Goal: Task Accomplishment & Management: Manage account settings

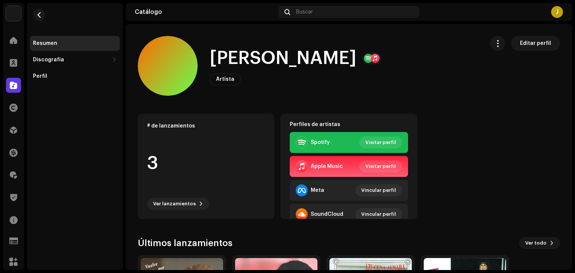
click at [200, 38] on div "[PERSON_NAME] Artista Editar perfil" at bounding box center [308, 66] width 340 height 60
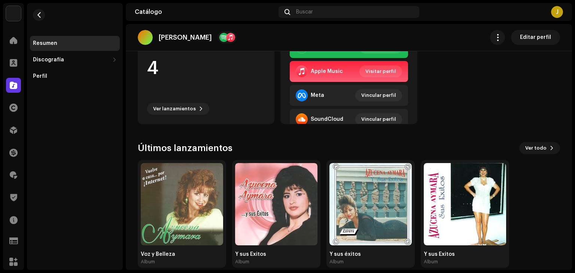
scroll to position [105, 0]
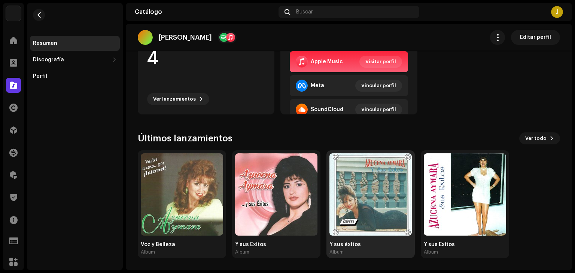
click at [367, 213] on img at bounding box center [370, 194] width 82 height 82
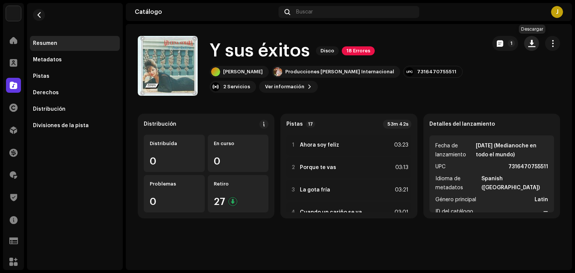
click at [533, 47] on button "button" at bounding box center [531, 43] width 15 height 15
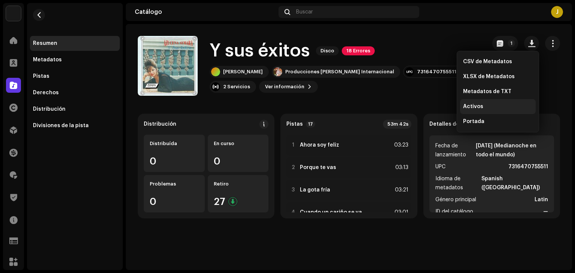
click at [477, 102] on div "Activos" at bounding box center [498, 106] width 76 height 15
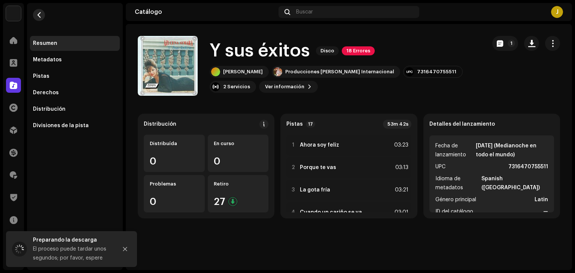
click at [37, 14] on span "button" at bounding box center [39, 15] width 6 height 6
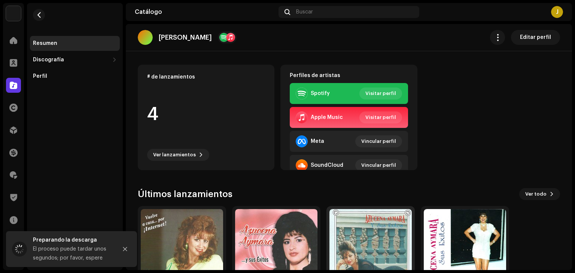
scroll to position [75, 0]
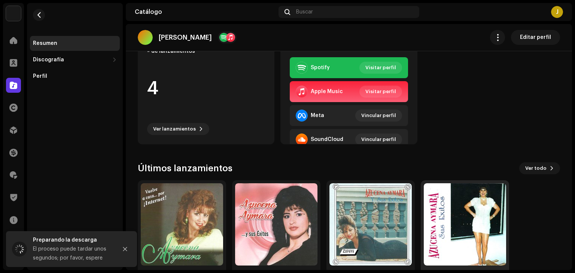
click at [464, 230] on img at bounding box center [465, 224] width 82 height 82
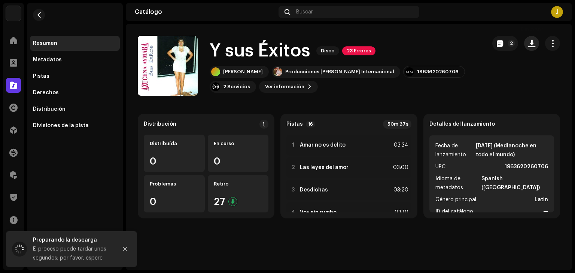
click at [538, 46] on button "button" at bounding box center [531, 43] width 15 height 15
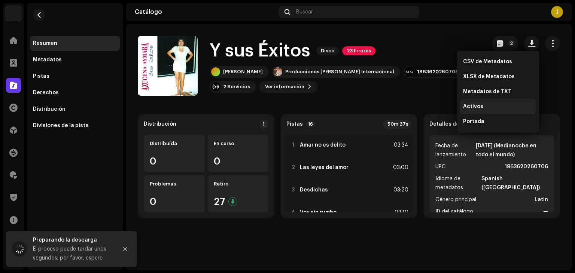
click at [479, 106] on span "Activos" at bounding box center [473, 107] width 20 height 6
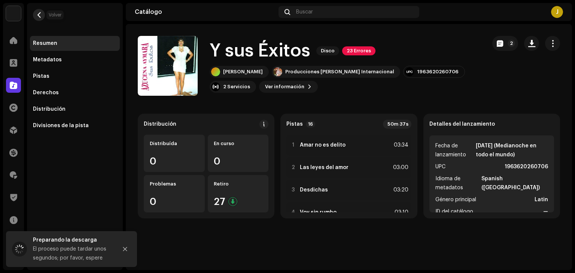
click at [37, 18] on button "button" at bounding box center [39, 15] width 12 height 12
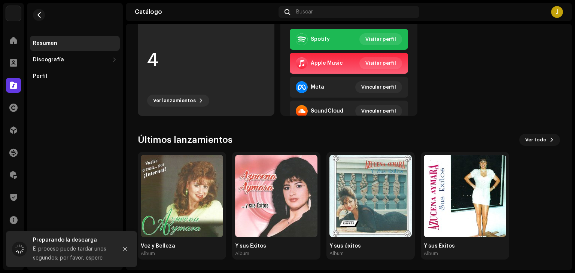
scroll to position [105, 0]
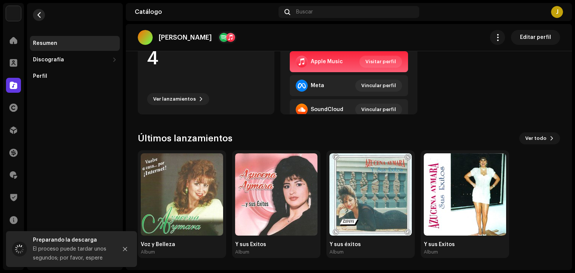
click at [39, 15] on span "button" at bounding box center [39, 15] width 6 height 6
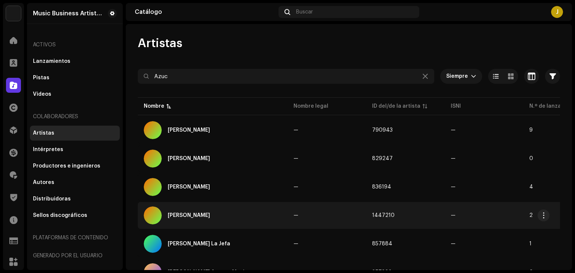
click at [190, 212] on div "[PERSON_NAME]" at bounding box center [213, 216] width 138 height 18
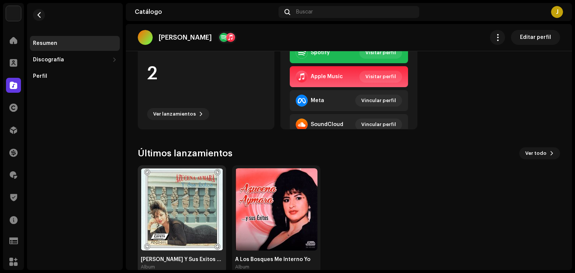
scroll to position [105, 0]
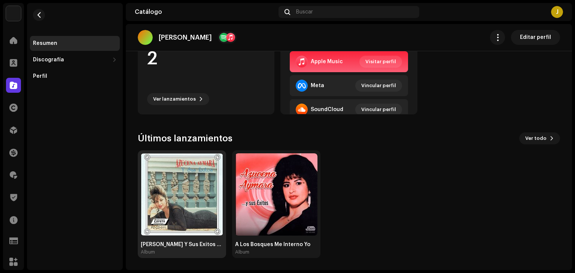
click at [185, 195] on img at bounding box center [182, 194] width 82 height 82
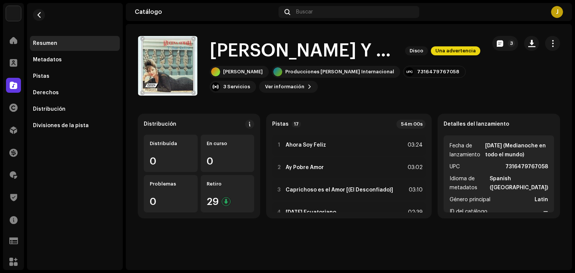
click at [197, 15] on div "Catálogo Buscar J" at bounding box center [349, 12] width 446 height 18
click at [259, 83] on button "Ver información" at bounding box center [288, 87] width 59 height 12
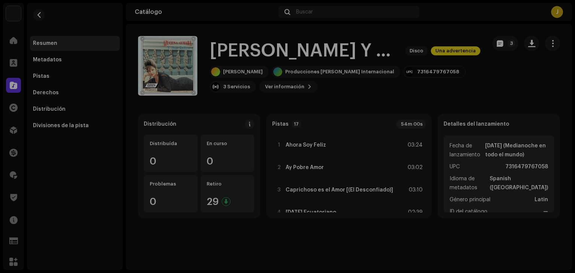
drag, startPoint x: 553, startPoint y: 107, endPoint x: 555, endPoint y: 104, distance: 3.9
click at [554, 107] on div "[PERSON_NAME] Y Sus Éxitos Vol. 2 2636362 Metadatos Distribución Idioma de meta…" at bounding box center [287, 136] width 575 height 273
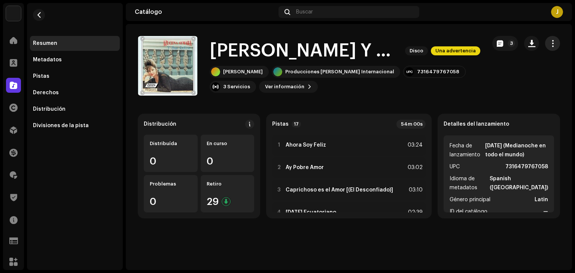
click at [551, 41] on span "button" at bounding box center [552, 43] width 7 height 6
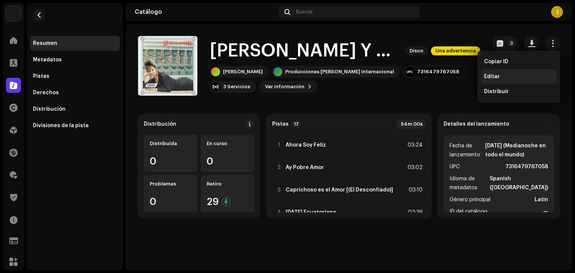
click at [514, 80] on div "Editar" at bounding box center [519, 76] width 76 height 15
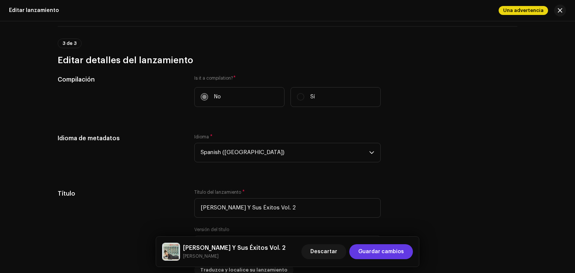
scroll to position [936, 0]
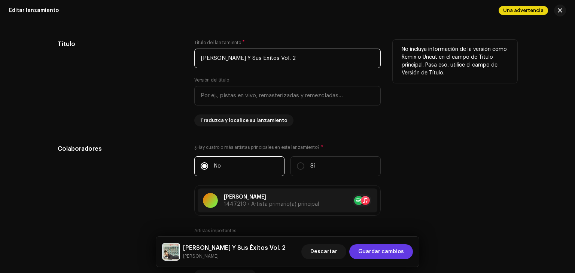
drag, startPoint x: 302, startPoint y: 59, endPoint x: 190, endPoint y: 57, distance: 112.3
click at [190, 57] on div "Título Título del lanzamiento * Azucena Aymara Y Sus Éxitos Vol. 2 Versión del …" at bounding box center [288, 83] width 460 height 87
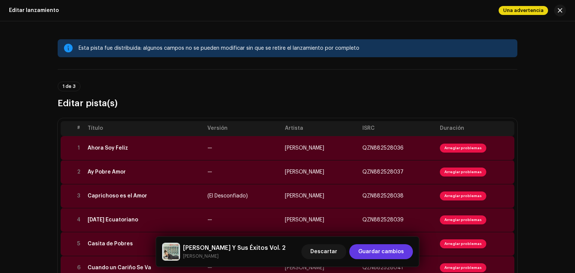
scroll to position [187, 0]
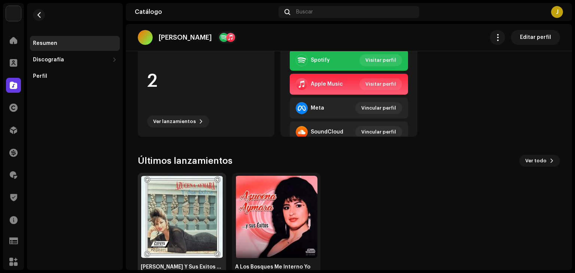
scroll to position [105, 0]
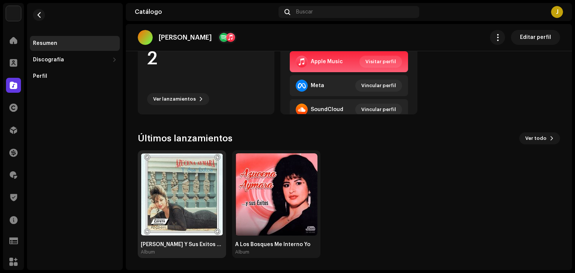
click at [201, 185] on img at bounding box center [182, 194] width 82 height 82
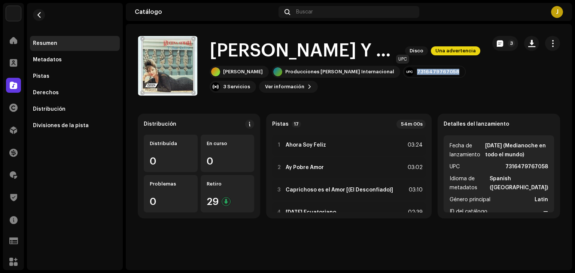
copy div "7316479767058"
drag, startPoint x: 426, startPoint y: 74, endPoint x: 387, endPoint y: 74, distance: 38.2
click at [403, 74] on div "7316479767058" at bounding box center [434, 72] width 63 height 12
click at [265, 81] on span "Ver información" at bounding box center [284, 86] width 39 height 15
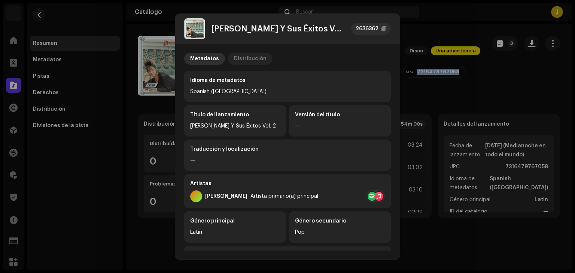
click at [250, 60] on div "Distribución" at bounding box center [250, 59] width 33 height 12
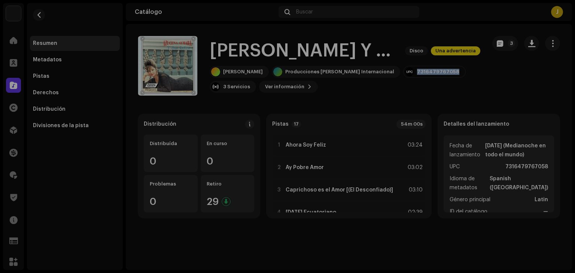
click at [529, 88] on div "Azucena Aymara Y Sus Éxitos Vol. 2 2636362 Metadatos Distribución Fecha de lanz…" at bounding box center [287, 136] width 575 height 273
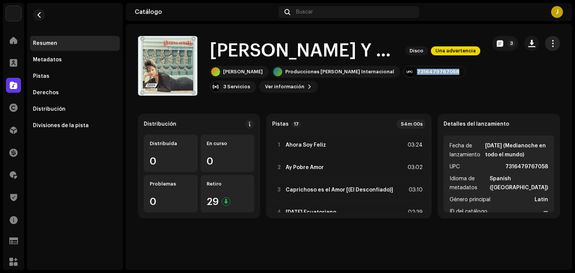
click at [550, 46] on span "button" at bounding box center [552, 43] width 7 height 6
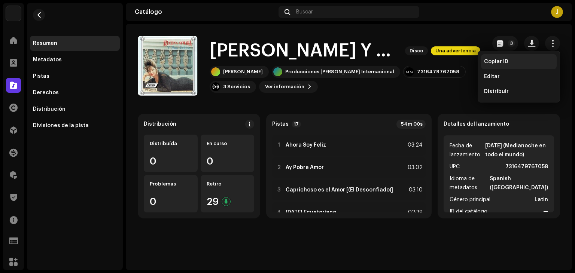
click at [512, 69] on div "Copiar ID" at bounding box center [519, 61] width 76 height 15
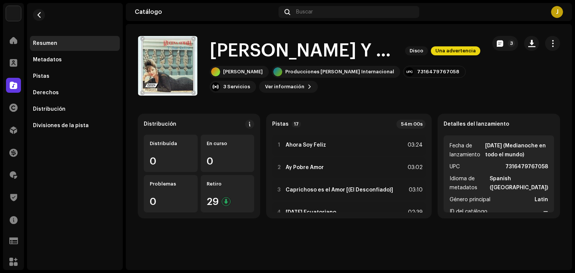
click at [207, 5] on div "Catálogo Buscar J" at bounding box center [349, 12] width 446 height 18
click at [546, 45] on button "button" at bounding box center [552, 43] width 15 height 15
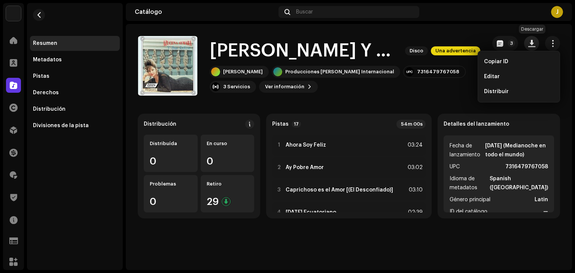
click at [533, 42] on span "button" at bounding box center [531, 43] width 7 height 6
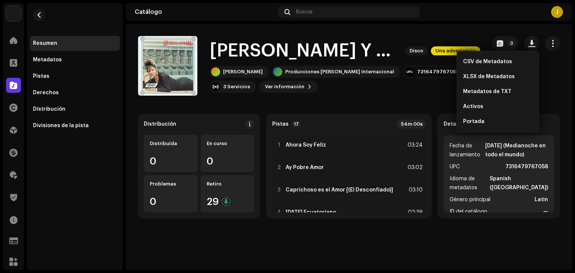
click at [448, 24] on catalog-releases-details-overview "Azucena Aymara Y Sus Éxitos Vol. 2 Disco Una advertencia 3 Azucena Aymara Y Sus…" at bounding box center [349, 127] width 446 height 207
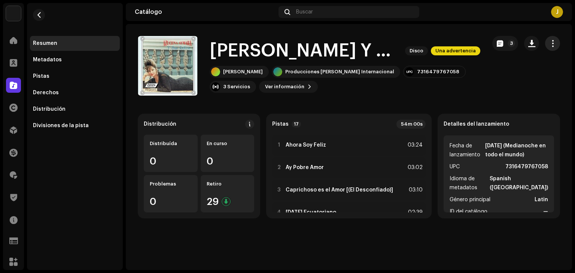
click at [556, 41] on span "button" at bounding box center [552, 43] width 7 height 6
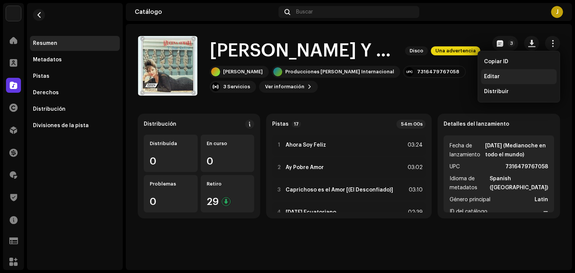
click at [507, 79] on div "Editar" at bounding box center [519, 77] width 70 height 6
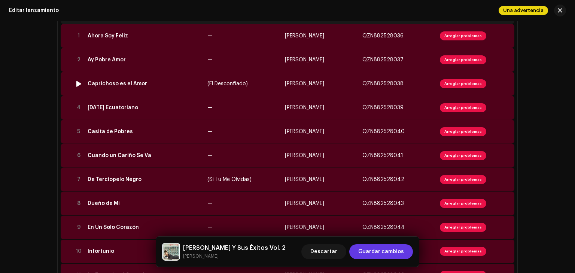
scroll to position [150, 0]
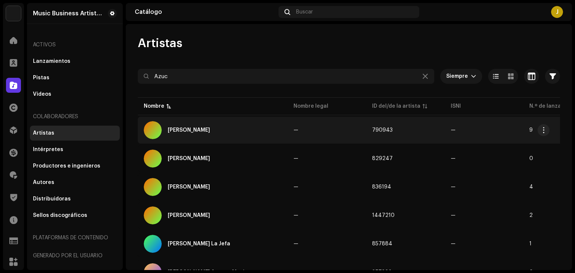
scroll to position [38, 0]
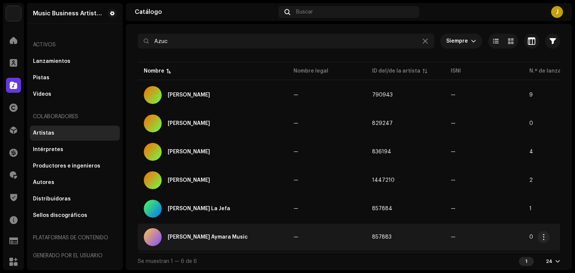
click at [231, 234] on div "Azucena Aymara Music" at bounding box center [213, 237] width 138 height 18
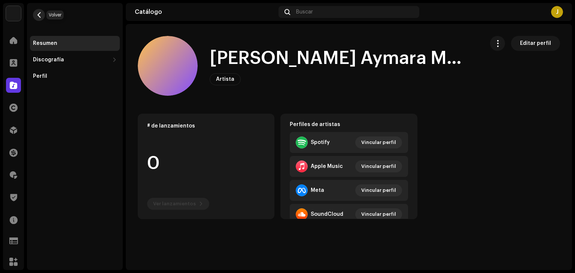
click at [36, 17] on span "button" at bounding box center [39, 15] width 6 height 6
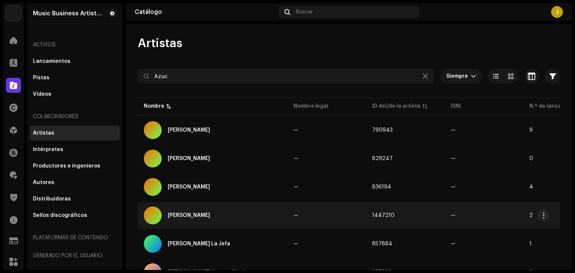
click at [194, 215] on div "[PERSON_NAME]" at bounding box center [189, 215] width 42 height 5
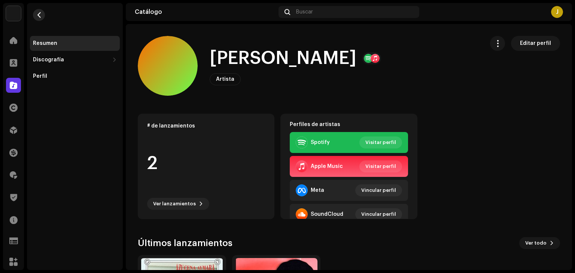
click at [43, 15] on button "button" at bounding box center [39, 15] width 12 height 12
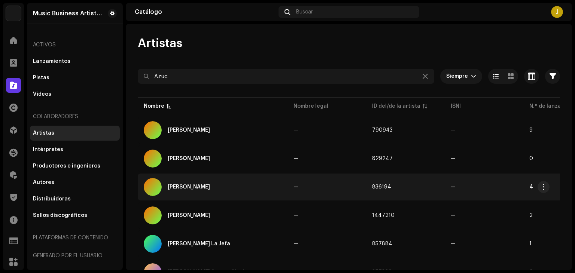
click at [203, 191] on div "[PERSON_NAME]" at bounding box center [213, 187] width 138 height 18
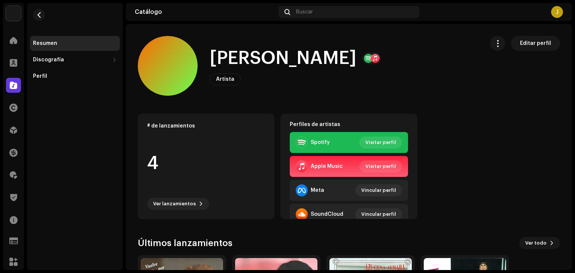
click at [34, 19] on re-m-nav-back at bounding box center [39, 19] width 18 height 33
click at [46, 13] on re-m-nav-back at bounding box center [39, 19] width 18 height 33
click at [44, 13] on button "button" at bounding box center [39, 15] width 12 height 12
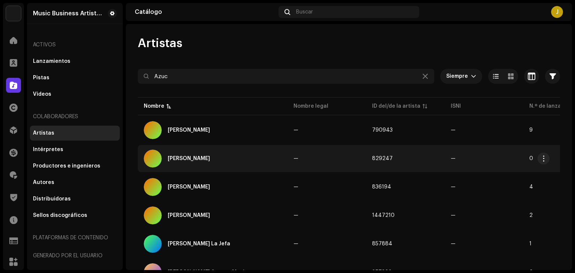
click at [191, 152] on div "[PERSON_NAME]" at bounding box center [213, 159] width 138 height 18
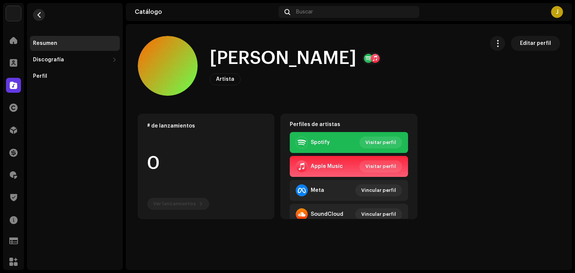
click at [41, 17] on span "button" at bounding box center [39, 15] width 6 height 6
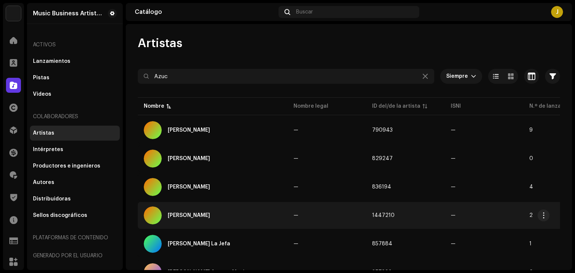
scroll to position [38, 0]
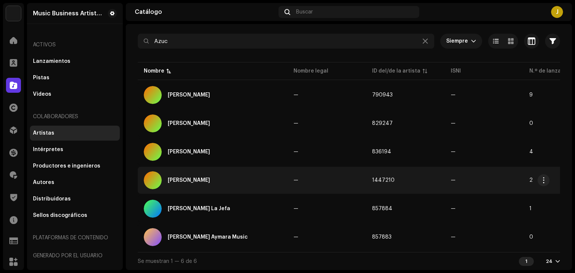
click at [198, 182] on div "[PERSON_NAME]" at bounding box center [213, 180] width 138 height 18
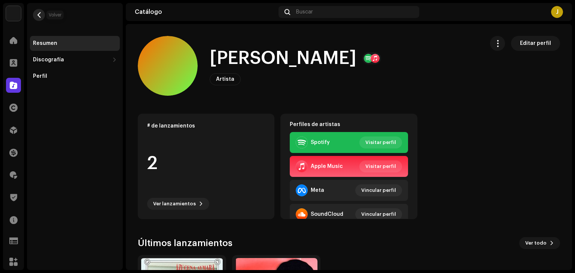
click at [40, 17] on span "button" at bounding box center [39, 15] width 6 height 6
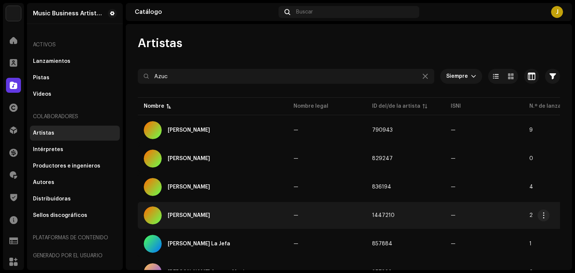
click at [199, 216] on div "[PERSON_NAME]" at bounding box center [189, 215] width 42 height 5
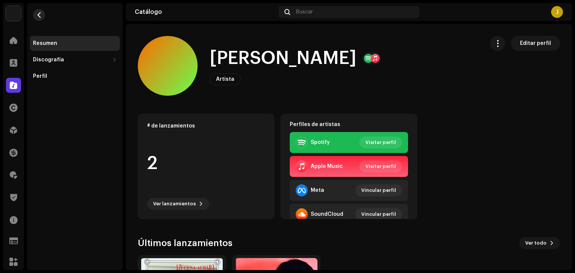
click at [35, 13] on button "button" at bounding box center [39, 15] width 12 height 12
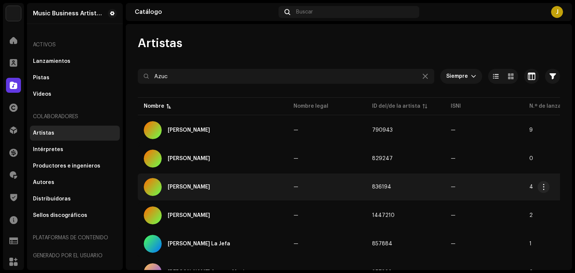
click at [200, 195] on div "[PERSON_NAME]" at bounding box center [213, 187] width 138 height 18
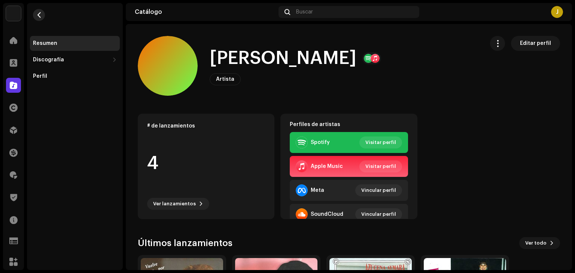
click at [39, 16] on span "button" at bounding box center [39, 15] width 6 height 6
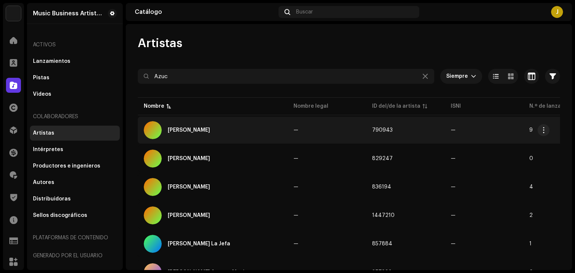
click at [184, 126] on div "[PERSON_NAME]" at bounding box center [213, 130] width 138 height 18
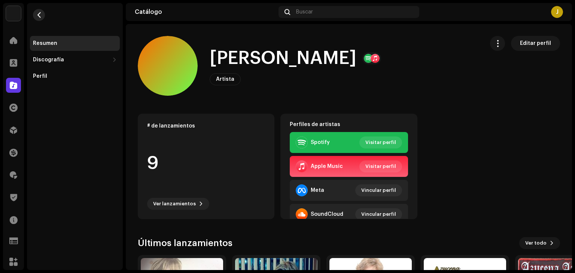
click at [41, 12] on span "button" at bounding box center [39, 15] width 6 height 6
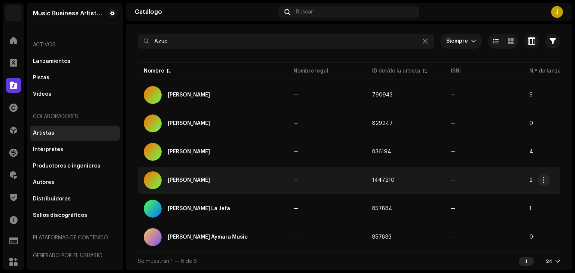
click at [196, 178] on div "[PERSON_NAME]" at bounding box center [189, 180] width 42 height 5
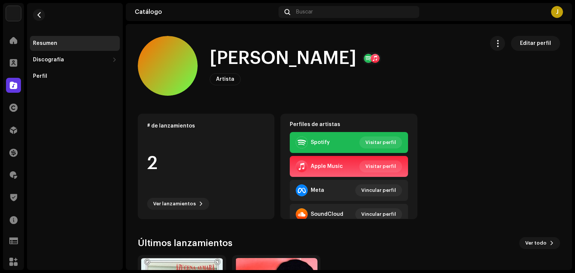
scroll to position [105, 0]
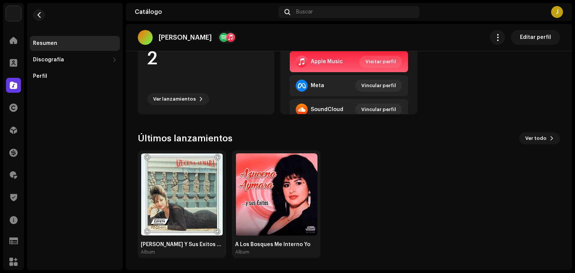
drag, startPoint x: 188, startPoint y: 180, endPoint x: 114, endPoint y: 16, distance: 180.1
click at [185, 179] on img at bounding box center [182, 194] width 82 height 82
